Goal: Task Accomplishment & Management: Use online tool/utility

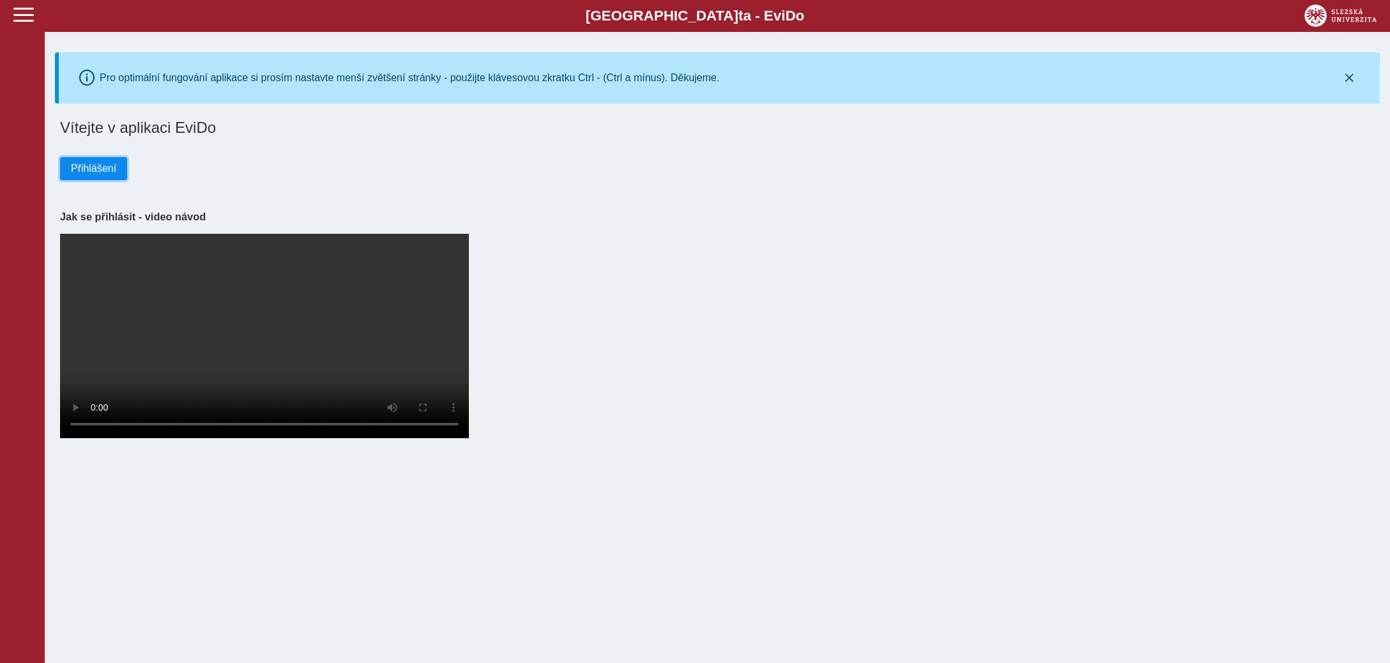
click at [99, 162] on button "Přihlášení" at bounding box center [93, 168] width 67 height 23
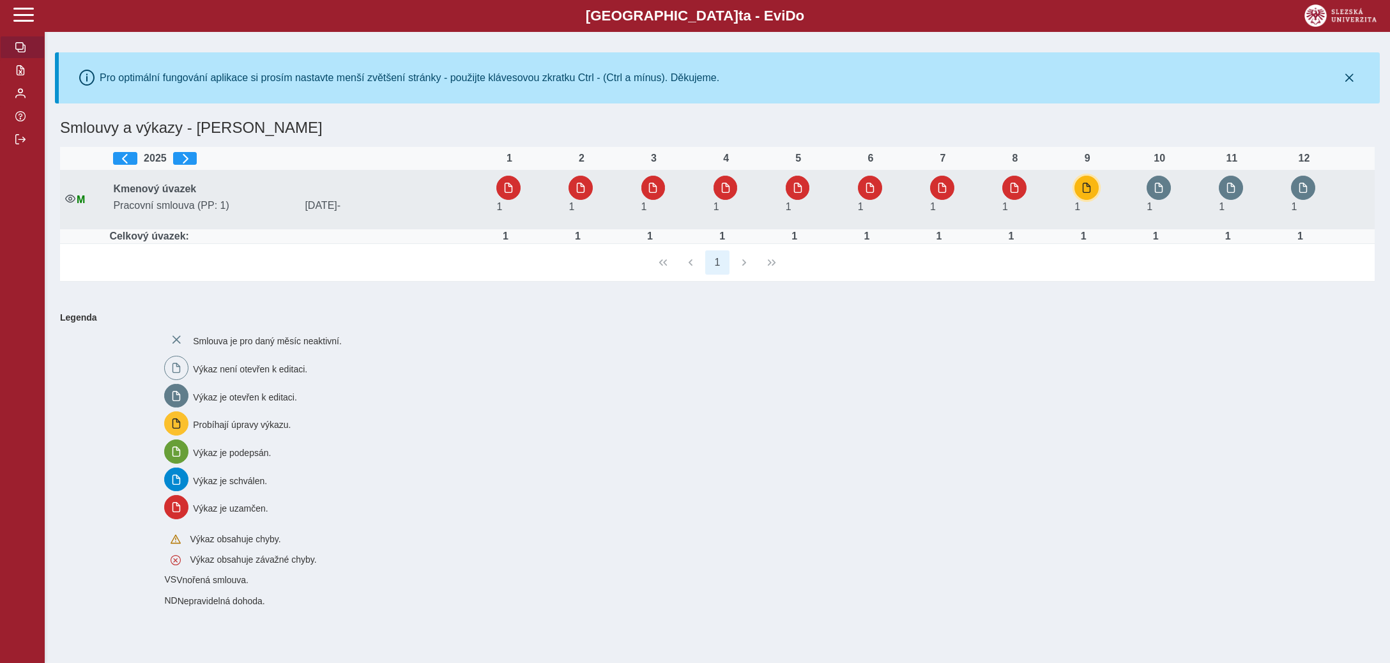
click at [1090, 186] on span "button" at bounding box center [1086, 188] width 10 height 10
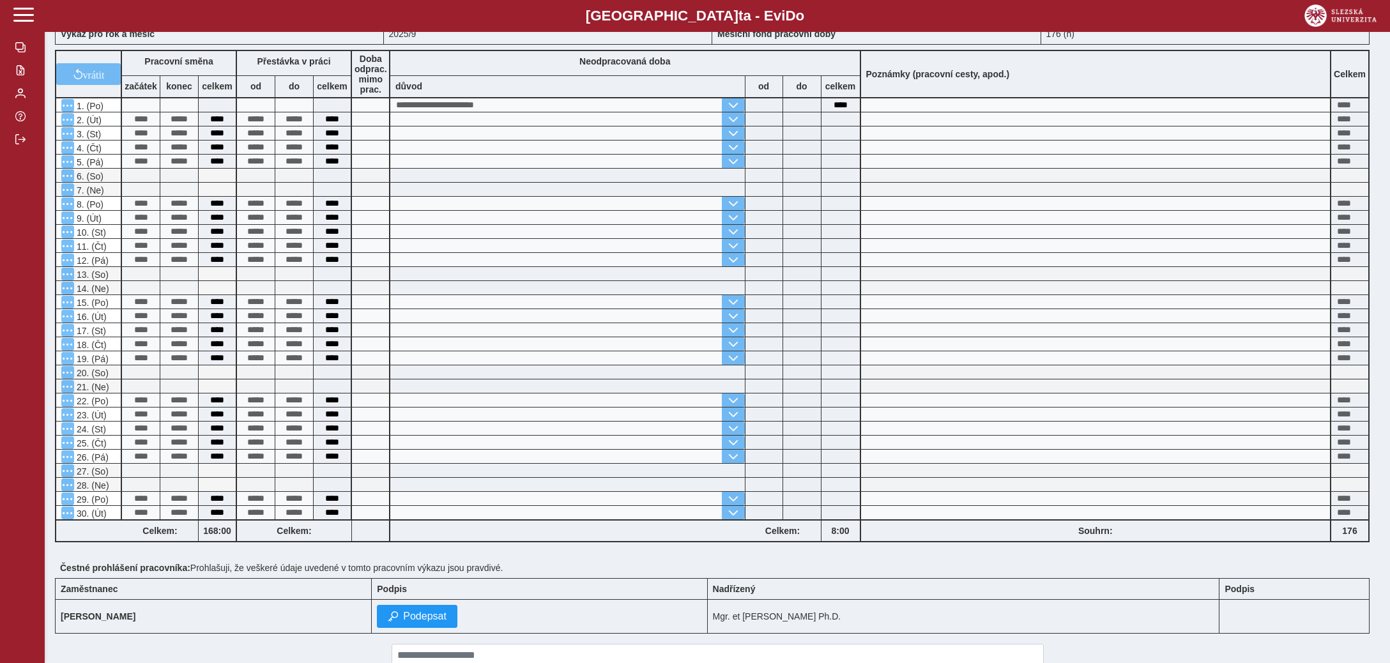
scroll to position [202, 0]
